Goal: Navigation & Orientation: Find specific page/section

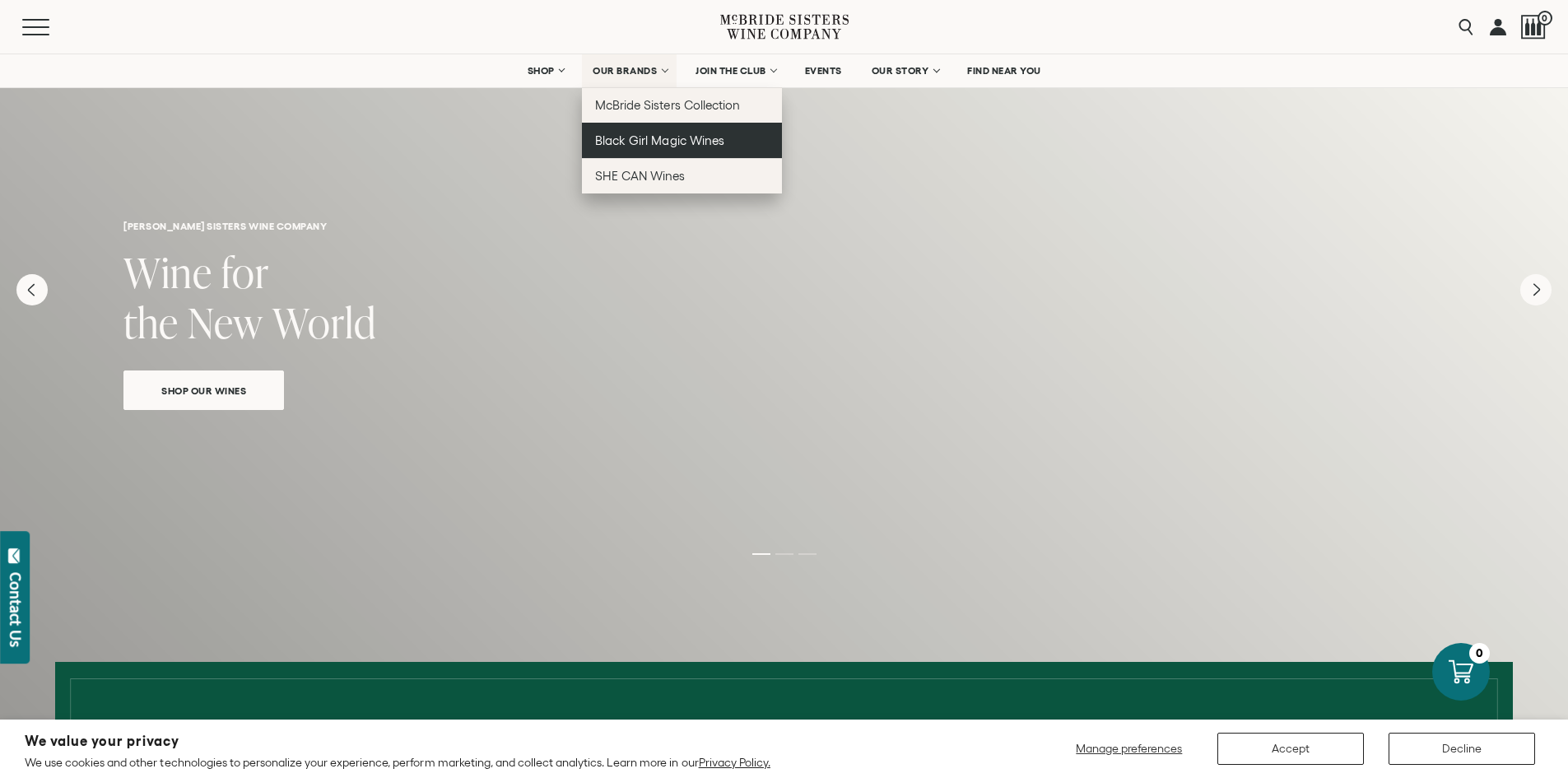
click at [695, 141] on span "Black Girl Magic Wines" at bounding box center [659, 140] width 129 height 14
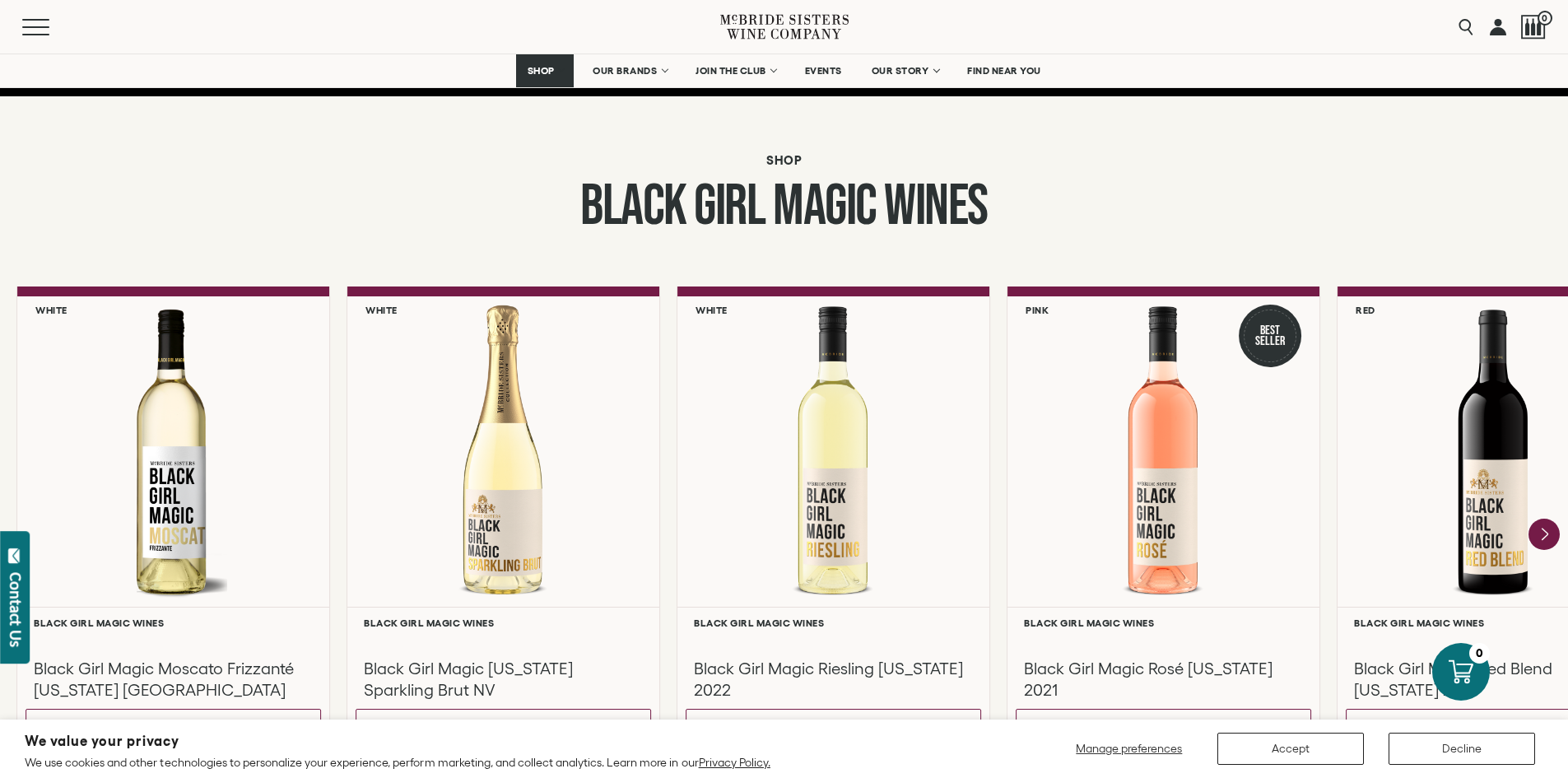
scroll to position [1482, 0]
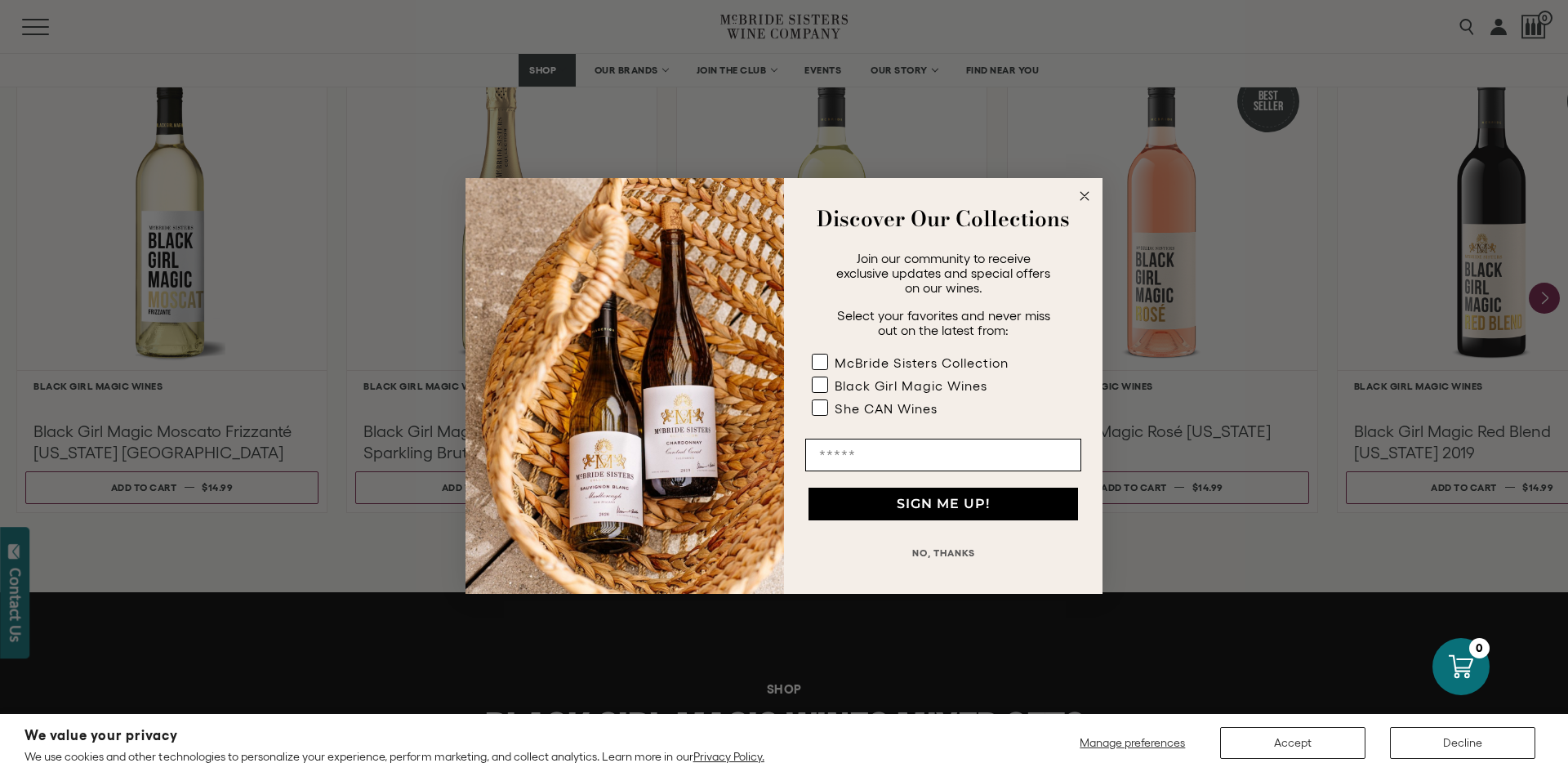
click at [1082, 199] on icon "Close dialog" at bounding box center [1084, 195] width 8 height 8
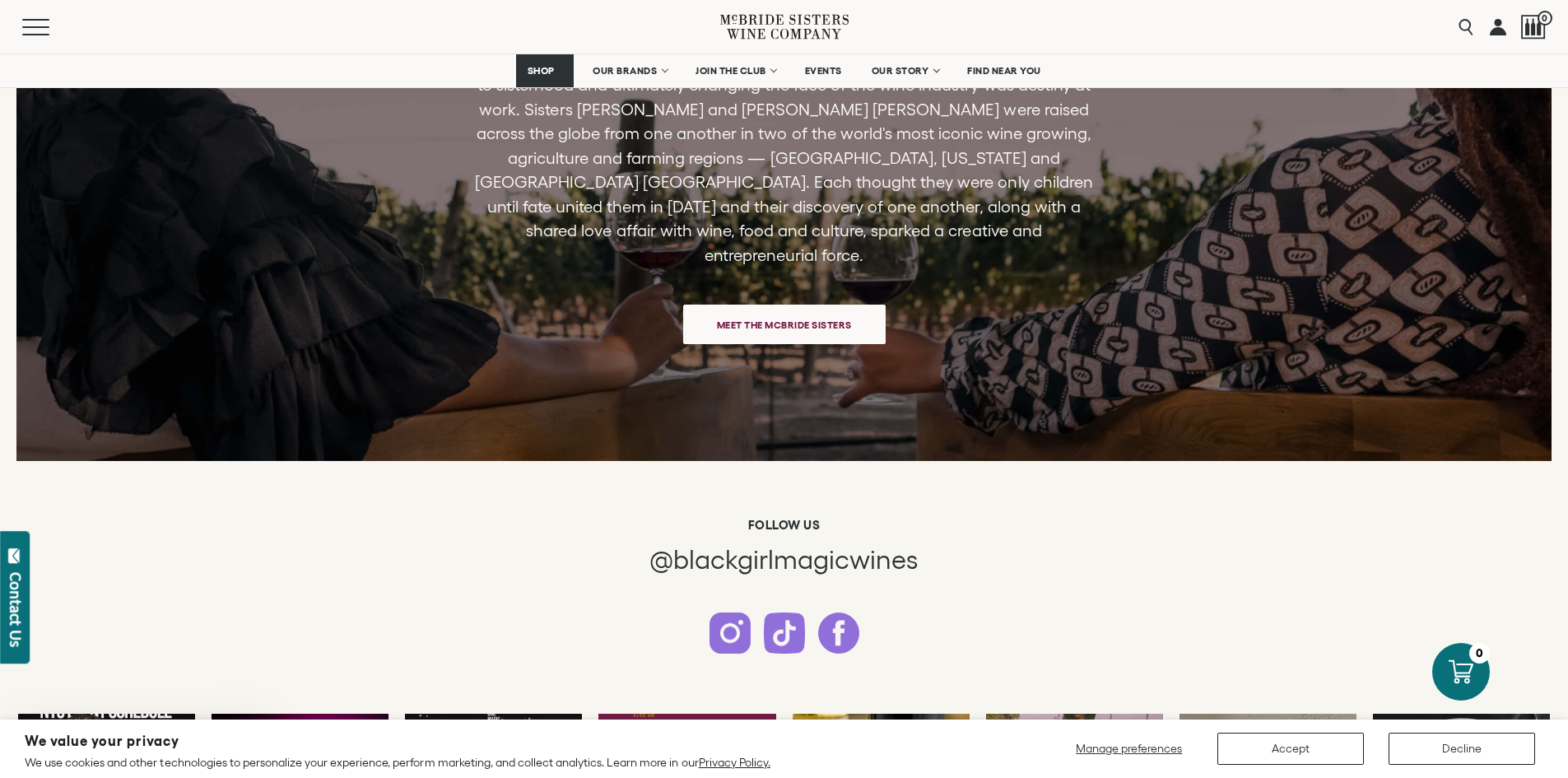
scroll to position [3269, 0]
